Goal: Communication & Community: Answer question/provide support

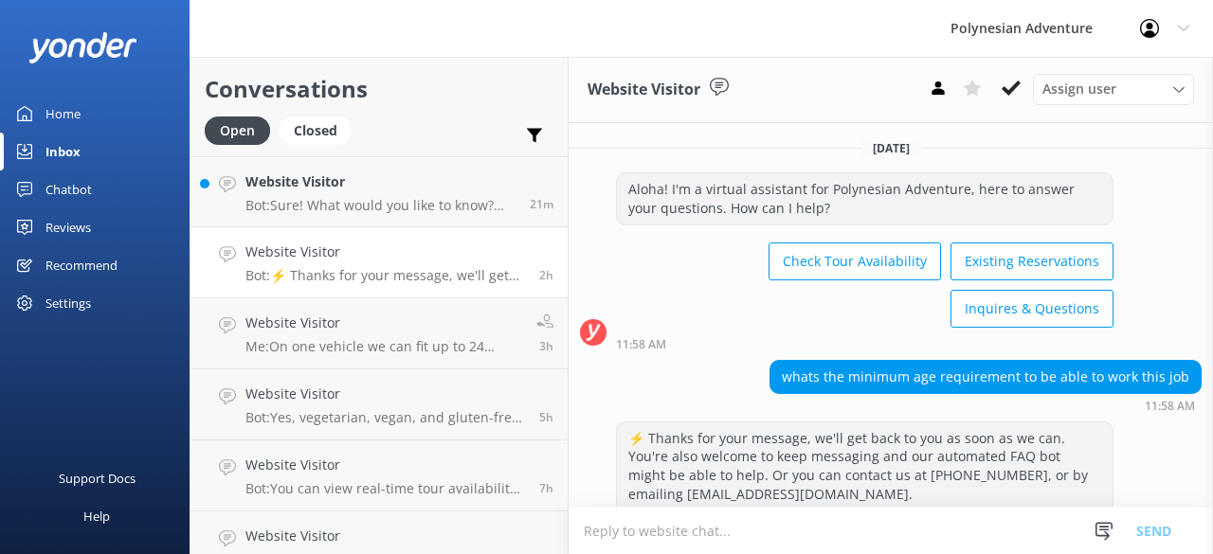
scroll to position [66, 0]
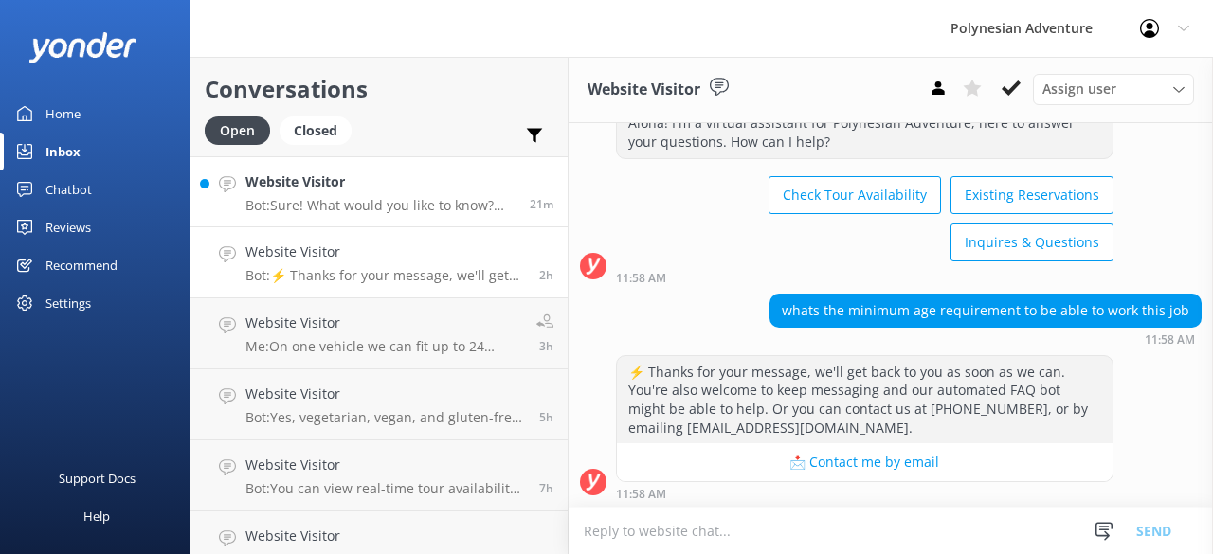
click at [339, 197] on p "Bot: Sure! What would you like to know? Feel free to ask about tour details, av…" at bounding box center [380, 205] width 270 height 17
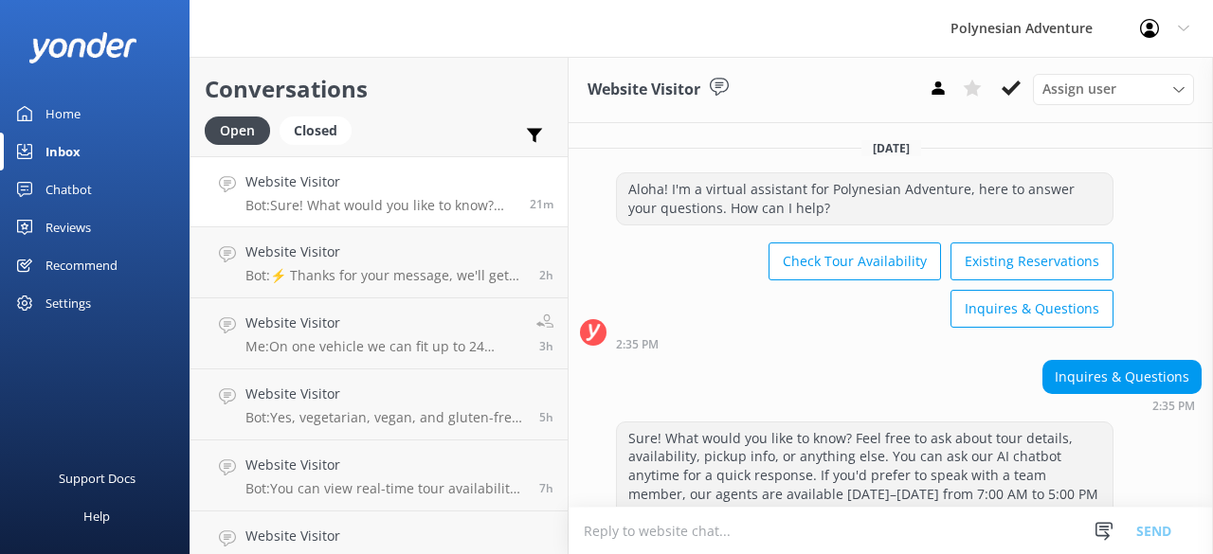
scroll to position [65, 0]
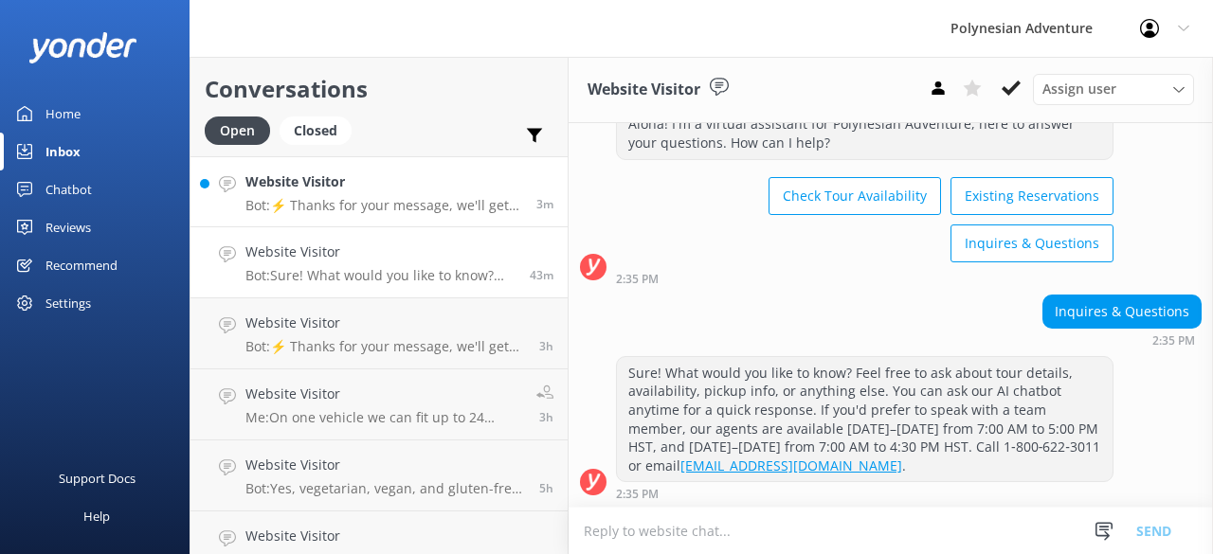
click at [379, 220] on link "Website Visitor Bot: ⚡ Thanks for your message, we'll get back to you as soon a…" at bounding box center [378, 191] width 377 height 71
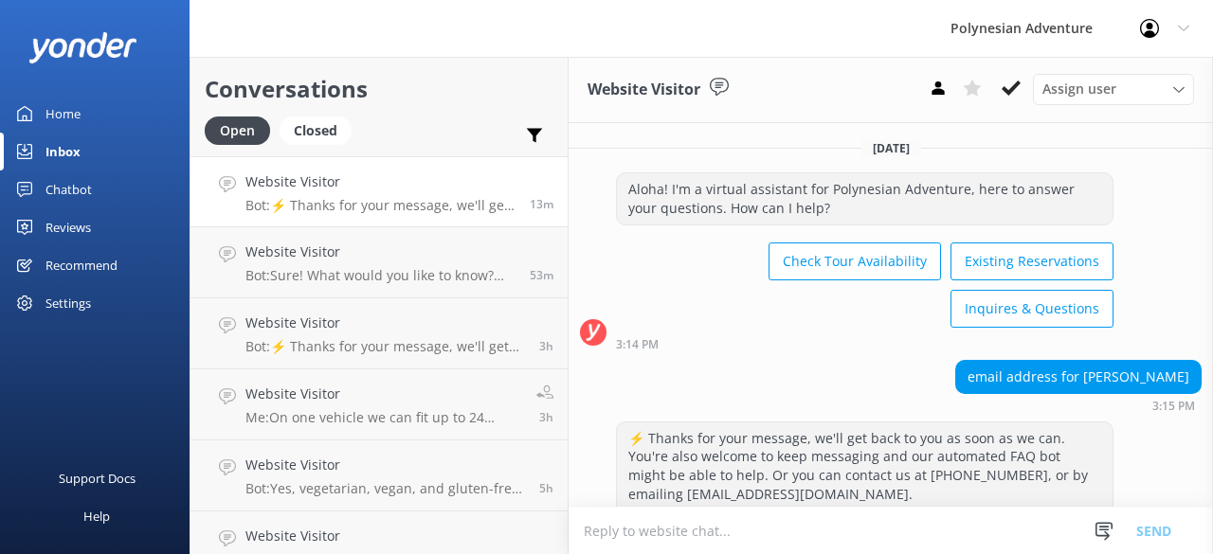
scroll to position [66, 0]
